Goal: Task Accomplishment & Management: Complete application form

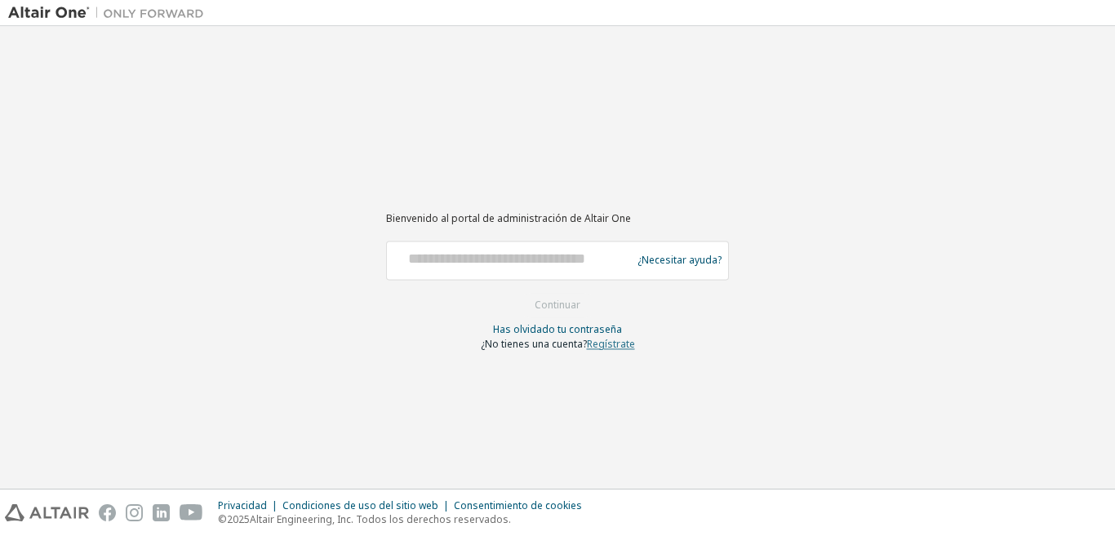
click at [602, 348] on font "Regístrate" at bounding box center [611, 344] width 48 height 14
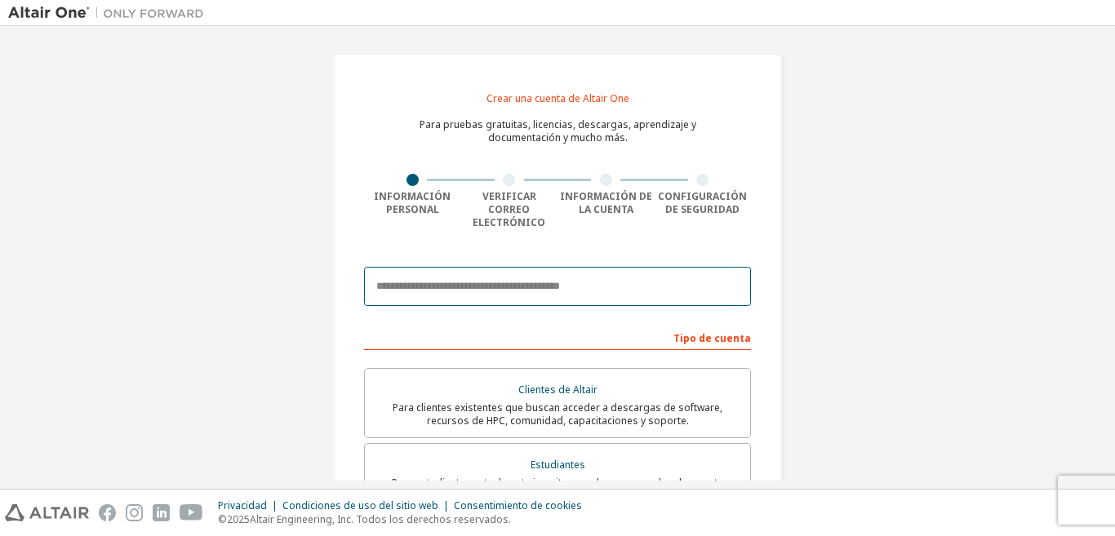
click at [598, 275] on input "email" at bounding box center [557, 286] width 387 height 39
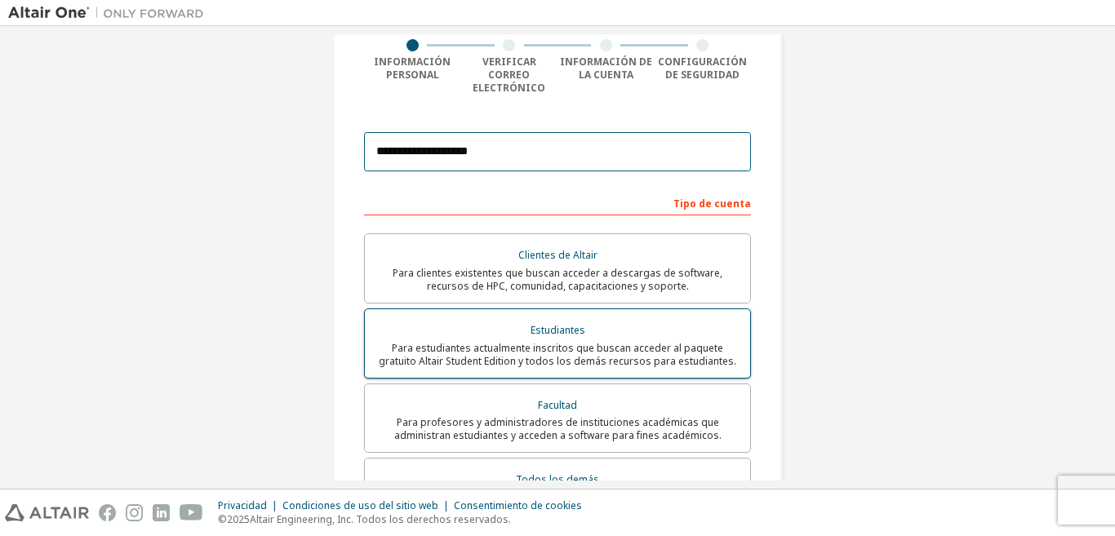
scroll to position [163, 0]
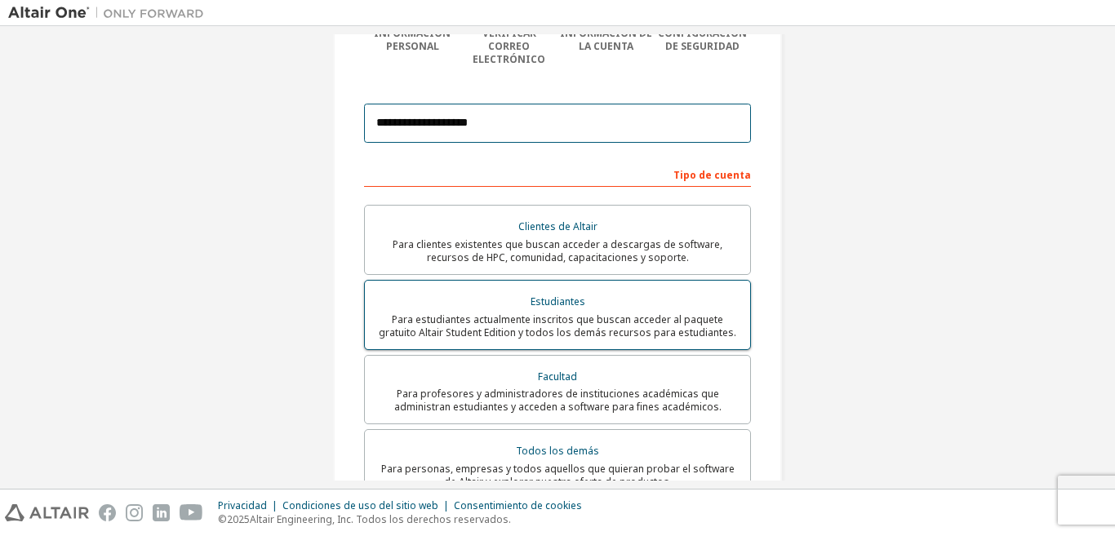
type input "**********"
click at [670, 313] on font "Para estudiantes actualmente inscritos que buscan acceder al paquete gratuito A…" at bounding box center [558, 326] width 358 height 27
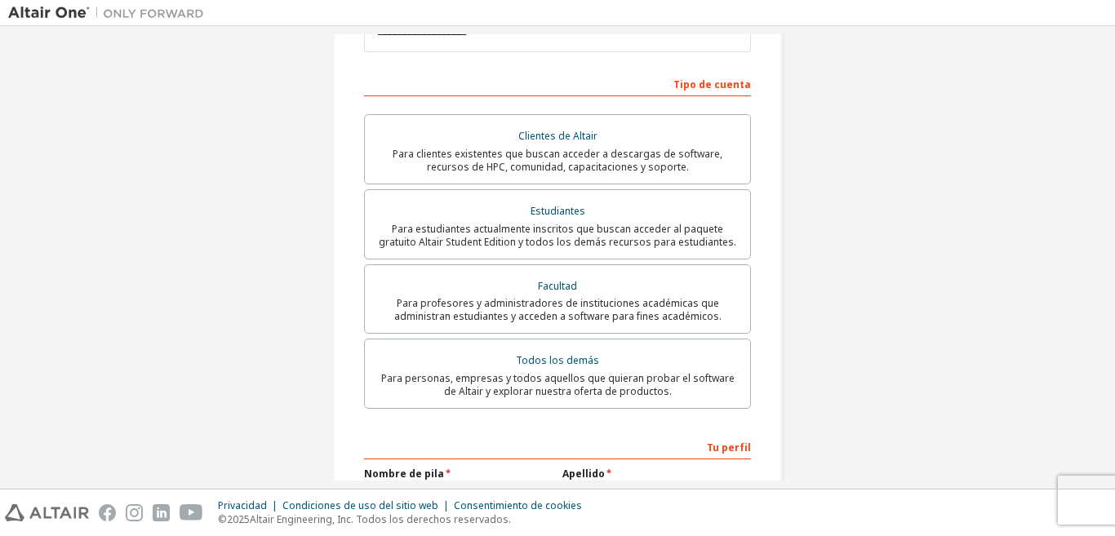
scroll to position [408, 0]
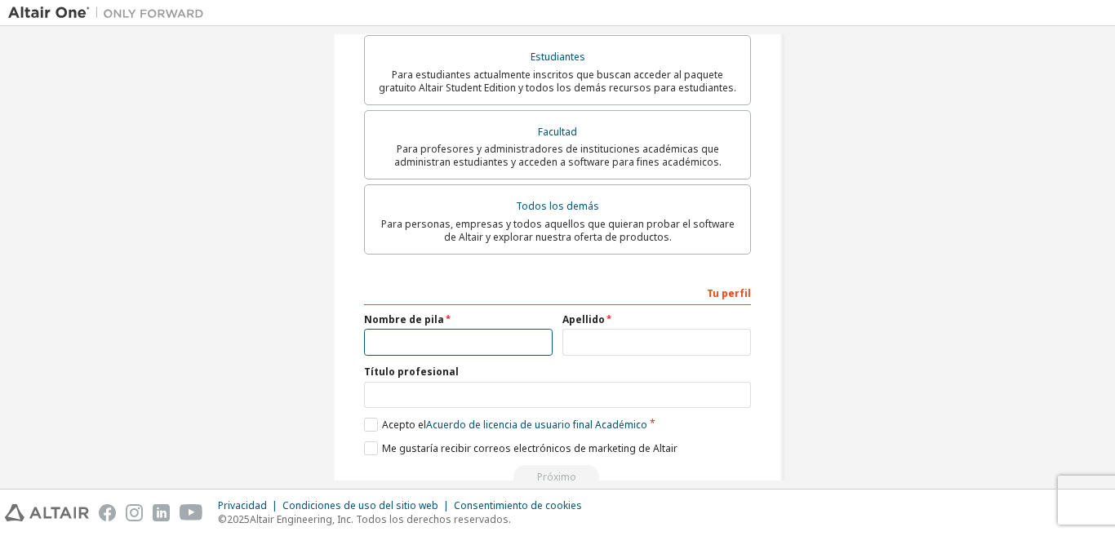
click at [481, 329] on input "text" at bounding box center [458, 342] width 189 height 27
type input "******"
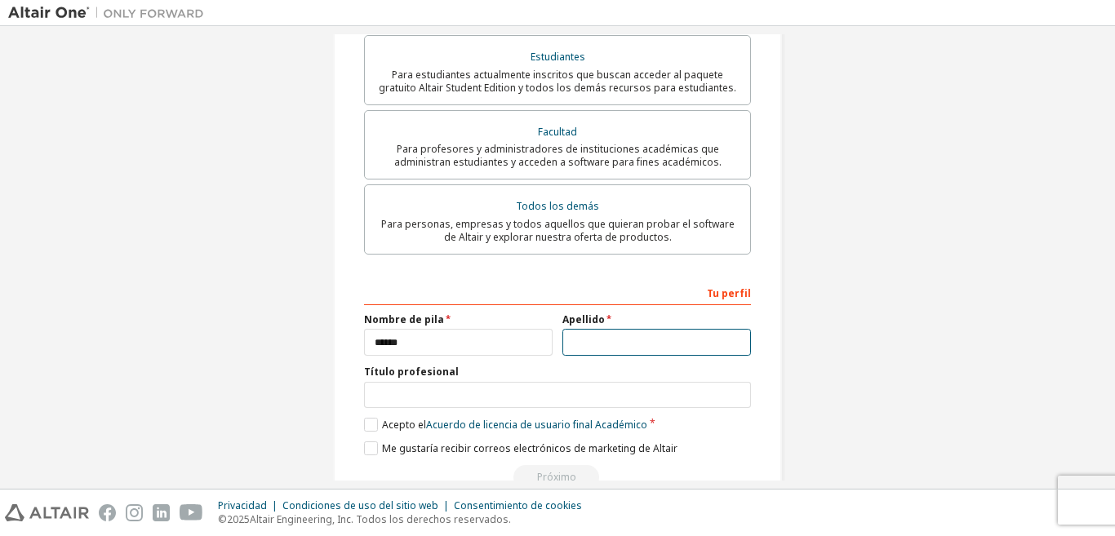
type input "*"
type input "******"
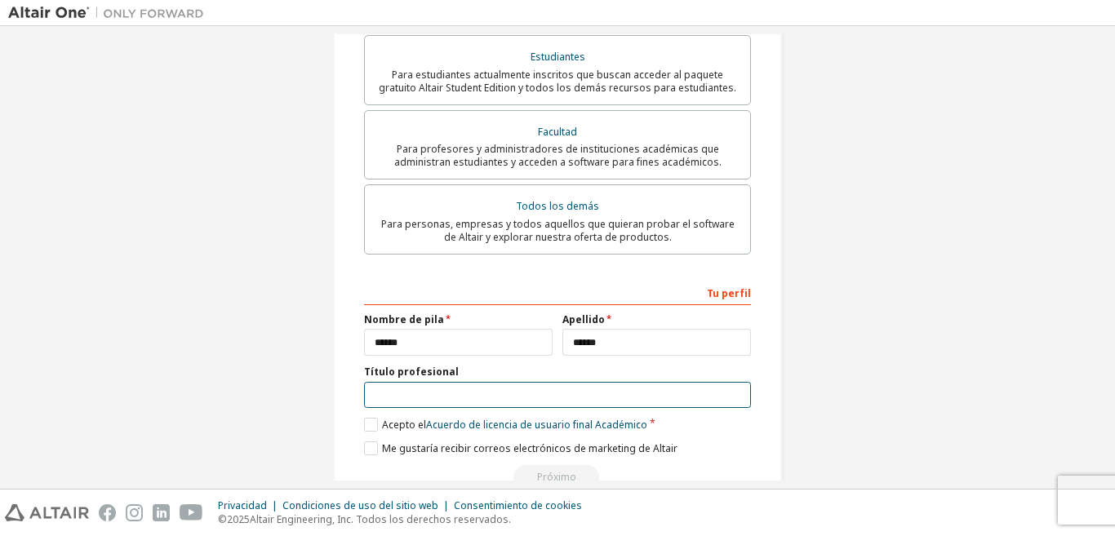
click at [492, 383] on input "text" at bounding box center [557, 395] width 387 height 27
type input "********"
click at [364, 418] on label "Acepto el Acuerdo de licencia de usuario final Académico" at bounding box center [505, 425] width 283 height 14
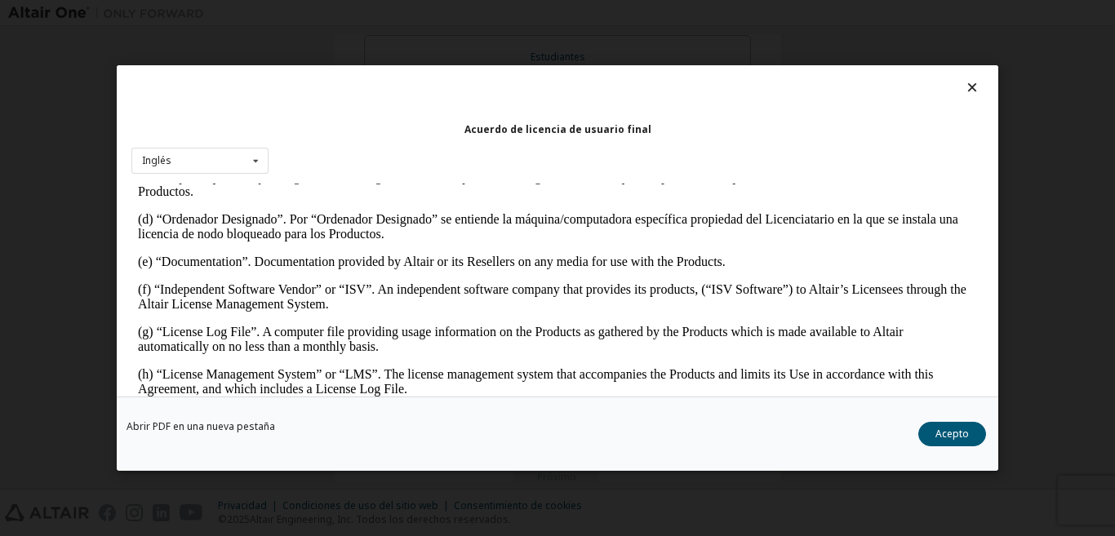
scroll to position [572, 0]
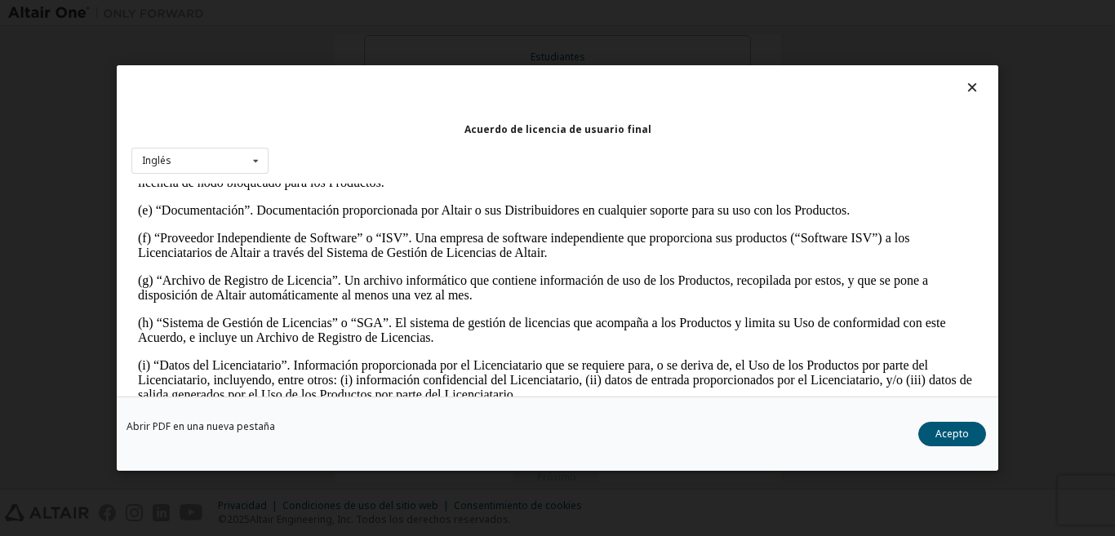
click at [959, 452] on div "Abrir PDF en una nueva pestaña Acepto" at bounding box center [558, 434] width 882 height 74
click at [955, 435] on font "Acepto" at bounding box center [952, 434] width 33 height 14
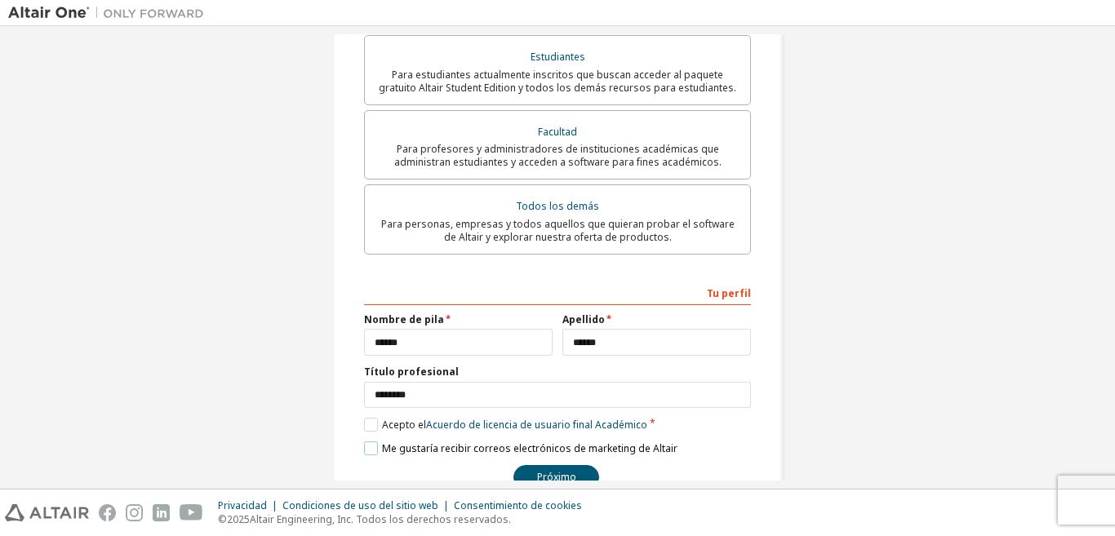
click at [364, 442] on label "Me gustaría recibir correos electrónicos de marketing de Altair" at bounding box center [521, 449] width 314 height 14
click at [542, 470] on font "Próximo" at bounding box center [556, 477] width 39 height 14
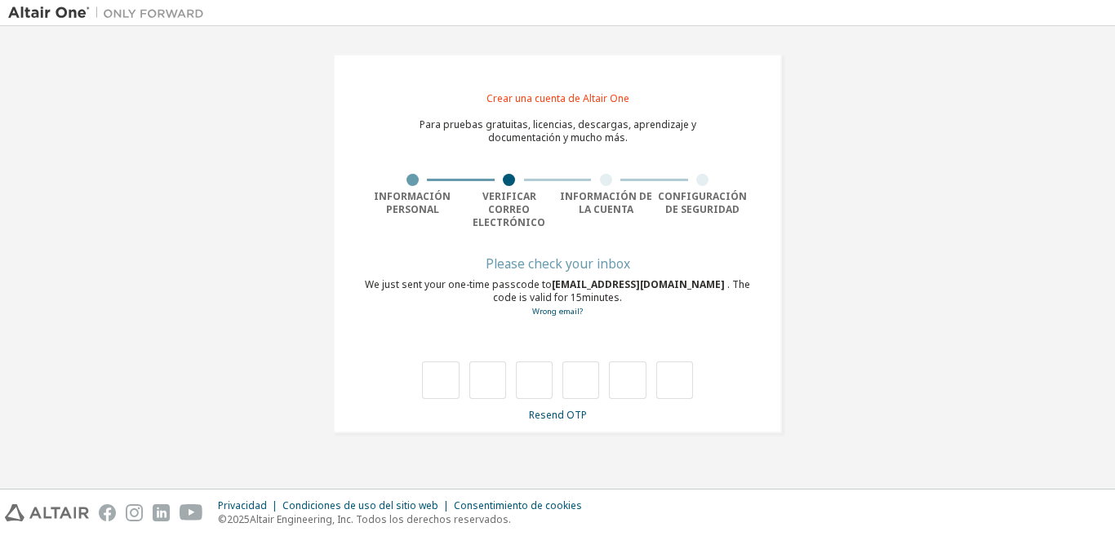
scroll to position [0, 0]
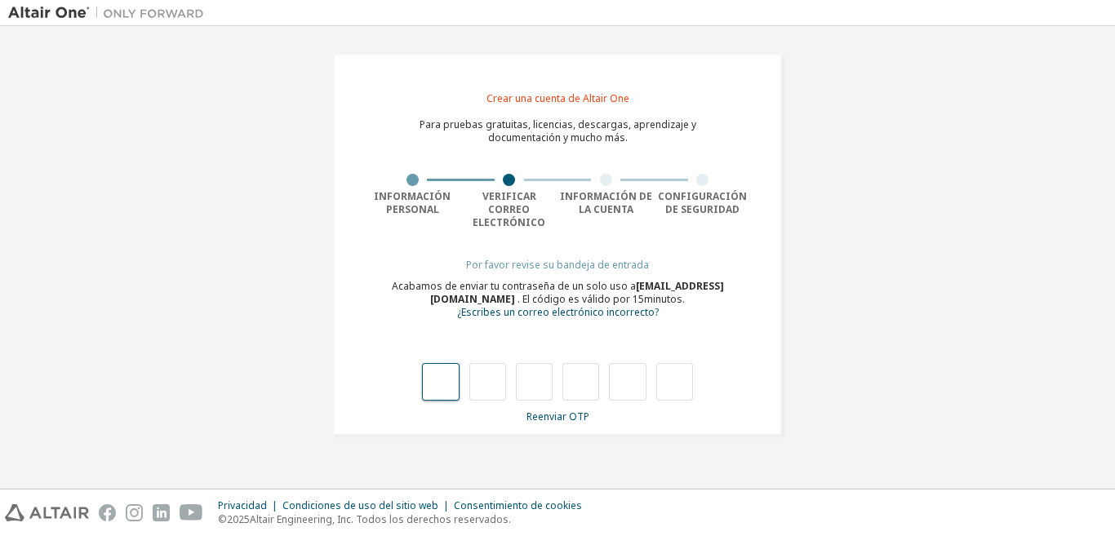
type input "*"
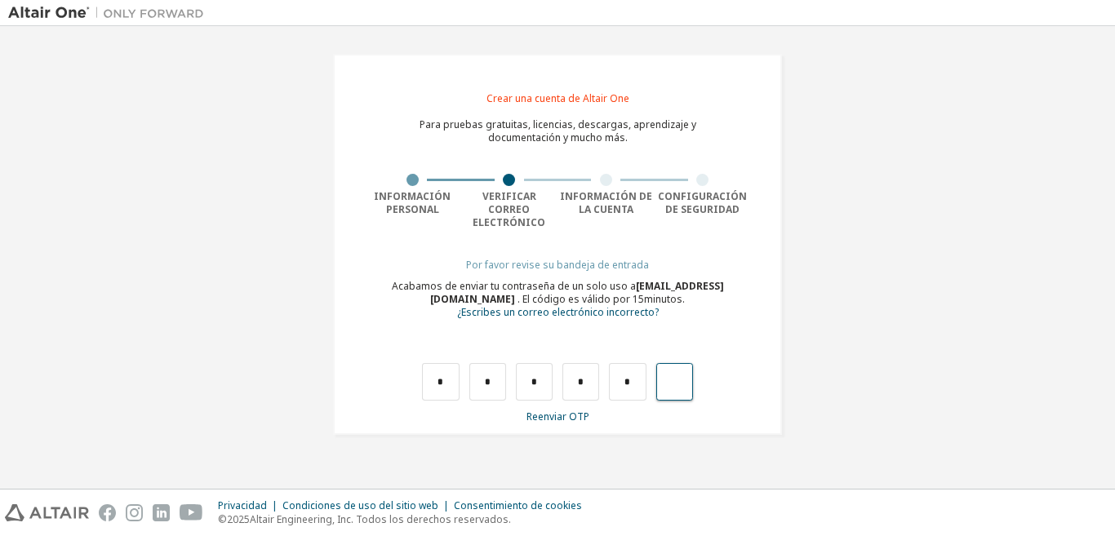
type input "*"
